Goal: Information Seeking & Learning: Learn about a topic

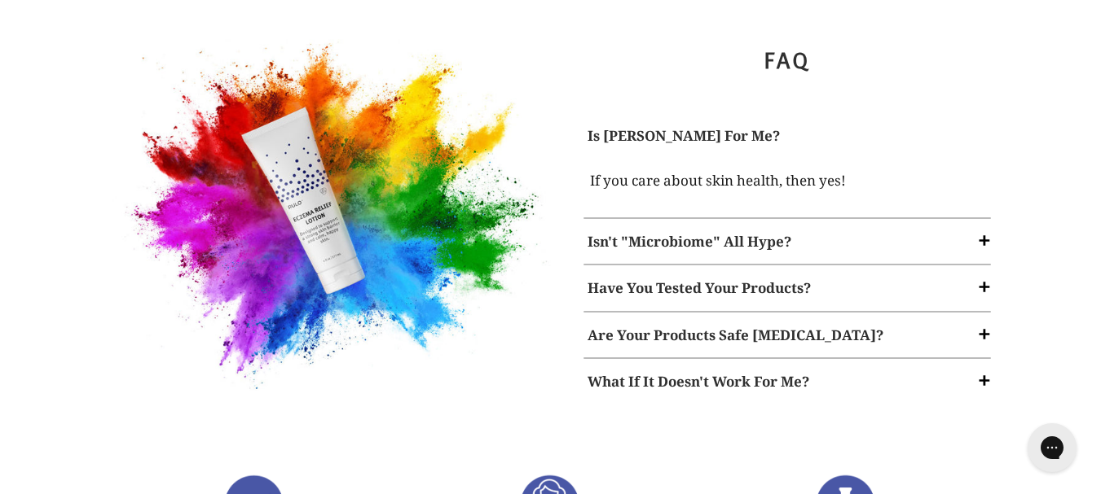
scroll to position [2055, 0]
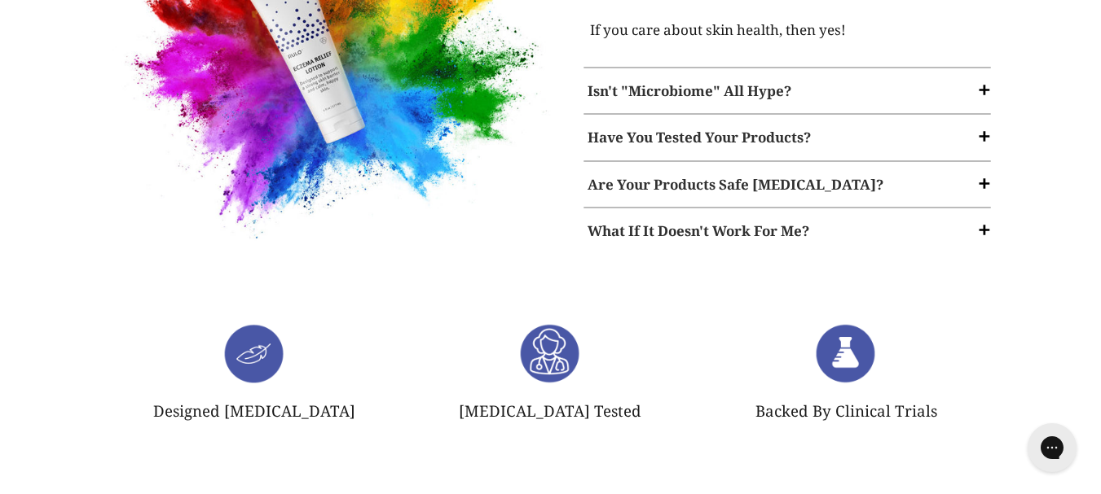
drag, startPoint x: 1094, startPoint y: 392, endPoint x: 1094, endPoint y: 490, distance: 98.6
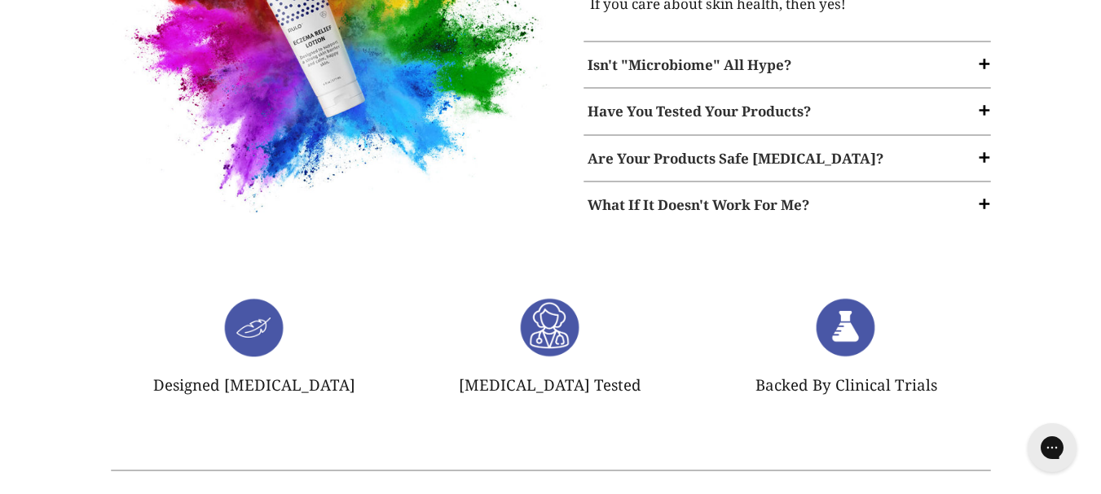
drag, startPoint x: 991, startPoint y: 310, endPoint x: 999, endPoint y: 300, distance: 12.9
click at [991, 310] on blockquote "Backed By Clinical Trials" at bounding box center [846, 347] width 296 height 100
click at [72, 348] on div "Designed [MEDICAL_DATA] [MEDICAL_DATA] Tested" at bounding box center [551, 359] width 978 height 125
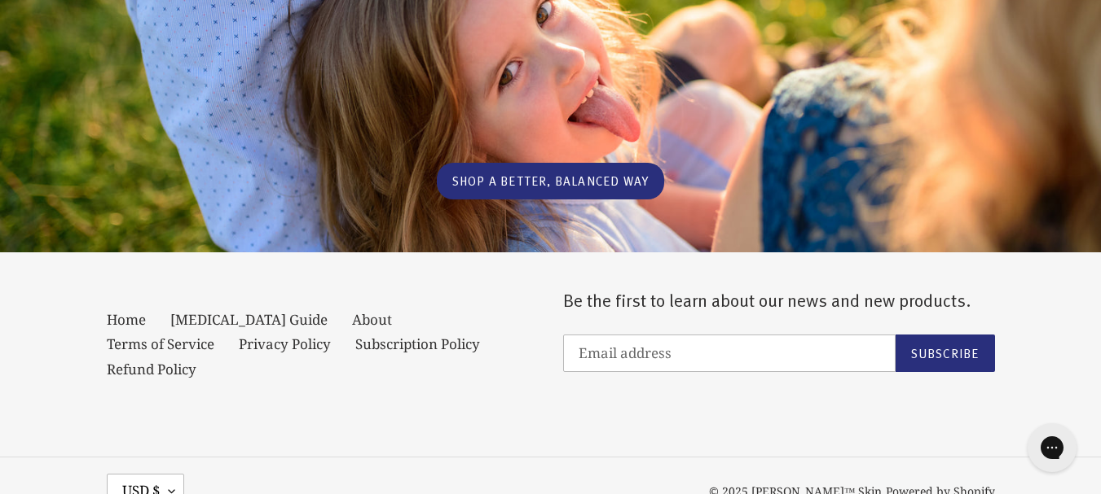
scroll to position [3507, 0]
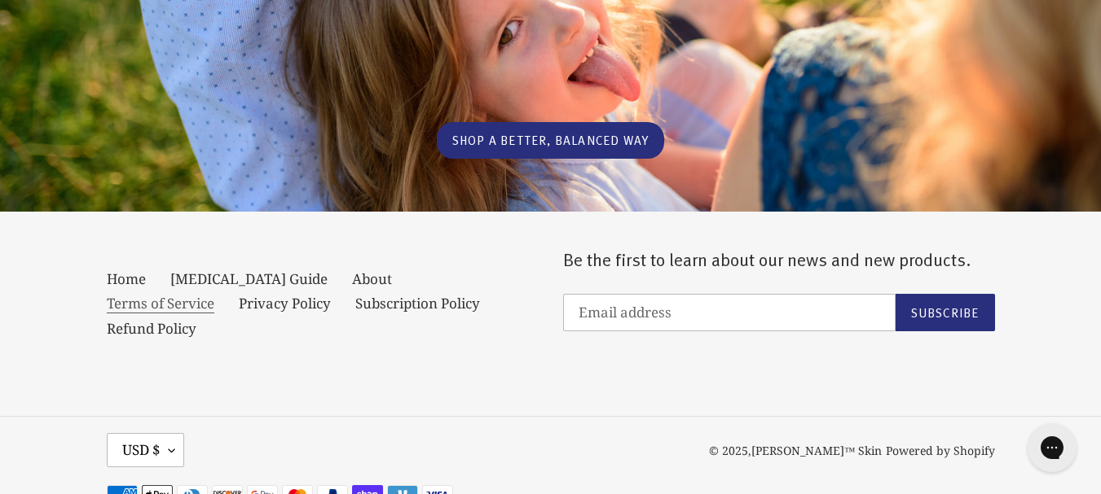
click at [214, 294] on link "Terms of Service" at bounding box center [161, 304] width 108 height 20
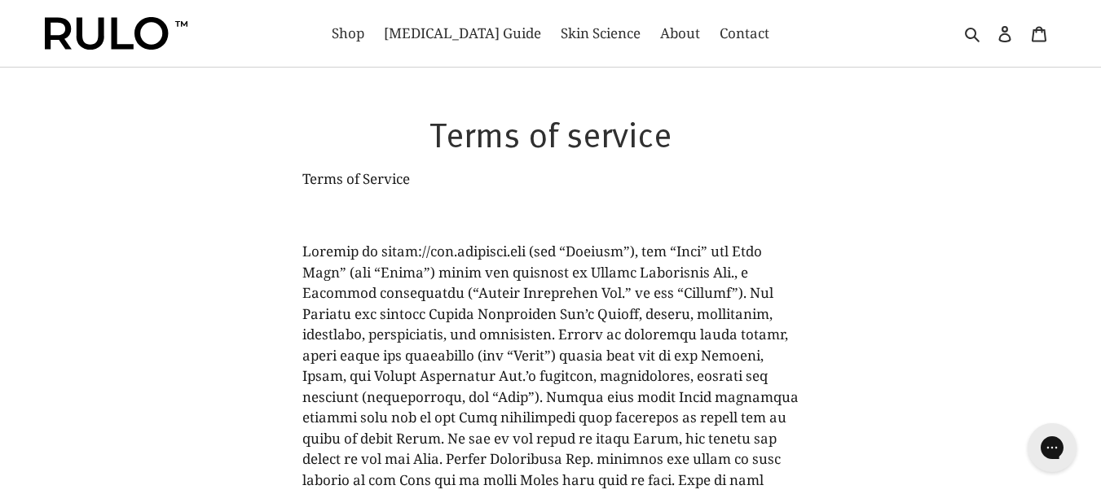
scroll to position [81, 0]
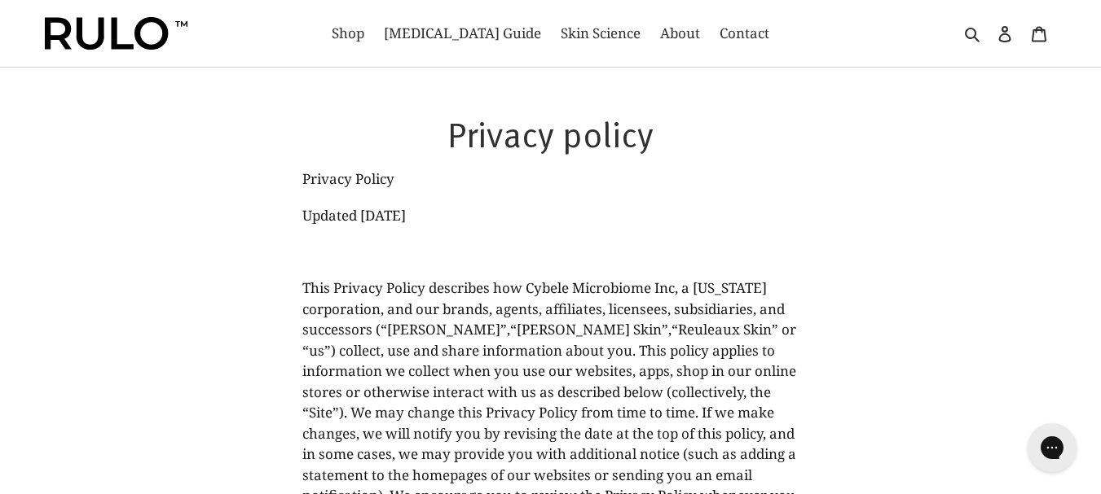
click at [443, 328] on p "This Privacy Policy describes how Cybele Microbiome Inc, a Delaware corporation…" at bounding box center [550, 423] width 497 height 291
copy p "Rulo"
